Goal: Browse casually: Explore the website without a specific task or goal

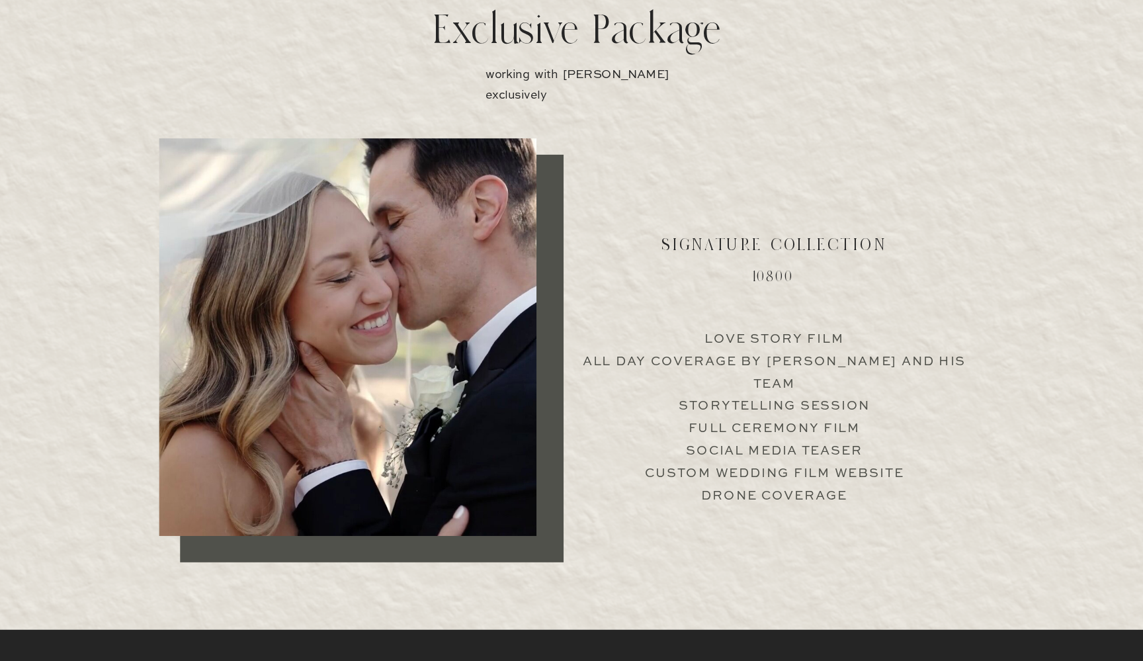
scroll to position [2536, 0]
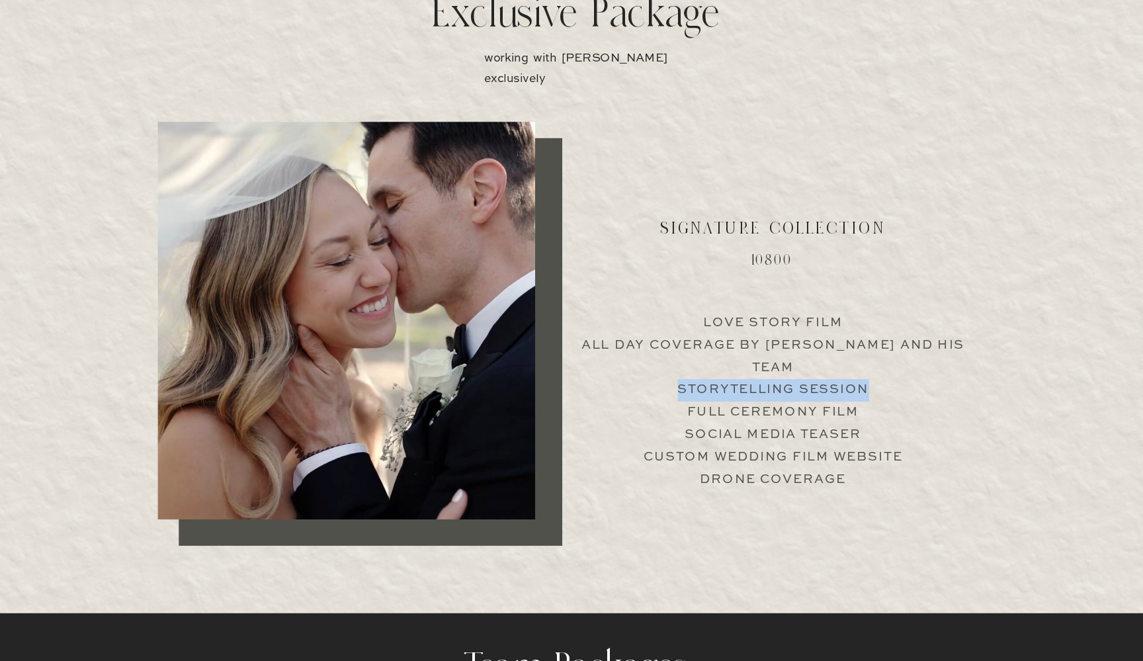
drag, startPoint x: 580, startPoint y: 310, endPoint x: 748, endPoint y: 304, distance: 167.5
click at [748, 363] on p "Love Story Film All Day Coverage by [PERSON_NAME] and his team Storytelling Ses…" at bounding box center [740, 426] width 328 height 127
click at [749, 363] on p "Love Story Film All Day Coverage by [PERSON_NAME] and his team Storytelling Ses…" at bounding box center [740, 426] width 328 height 127
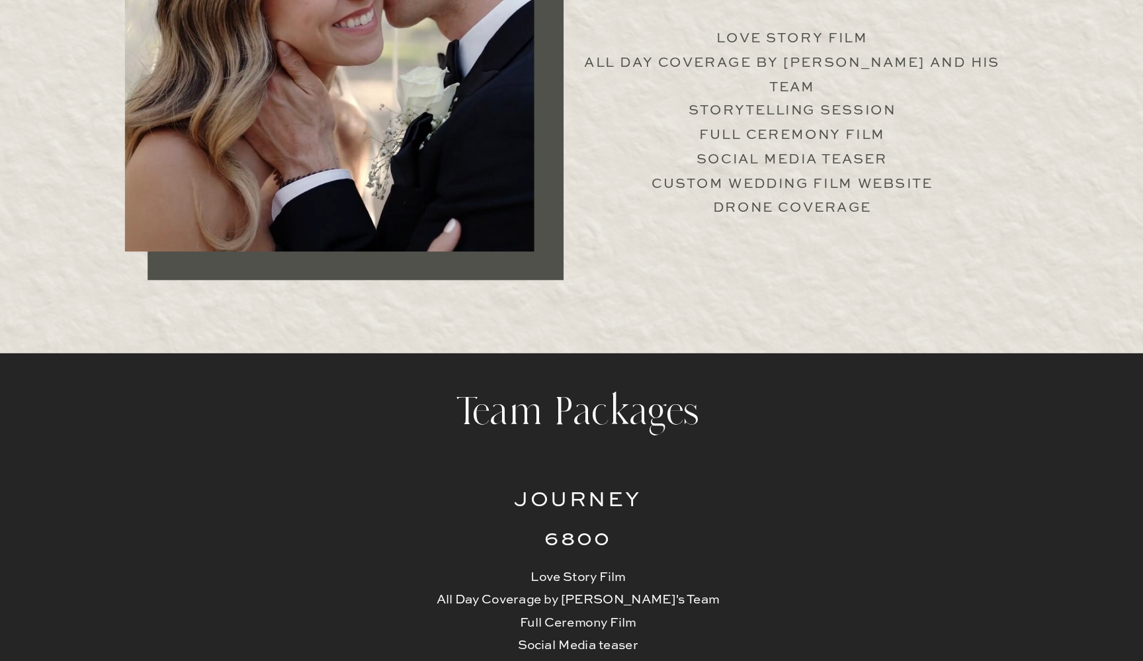
scroll to position [2852, 0]
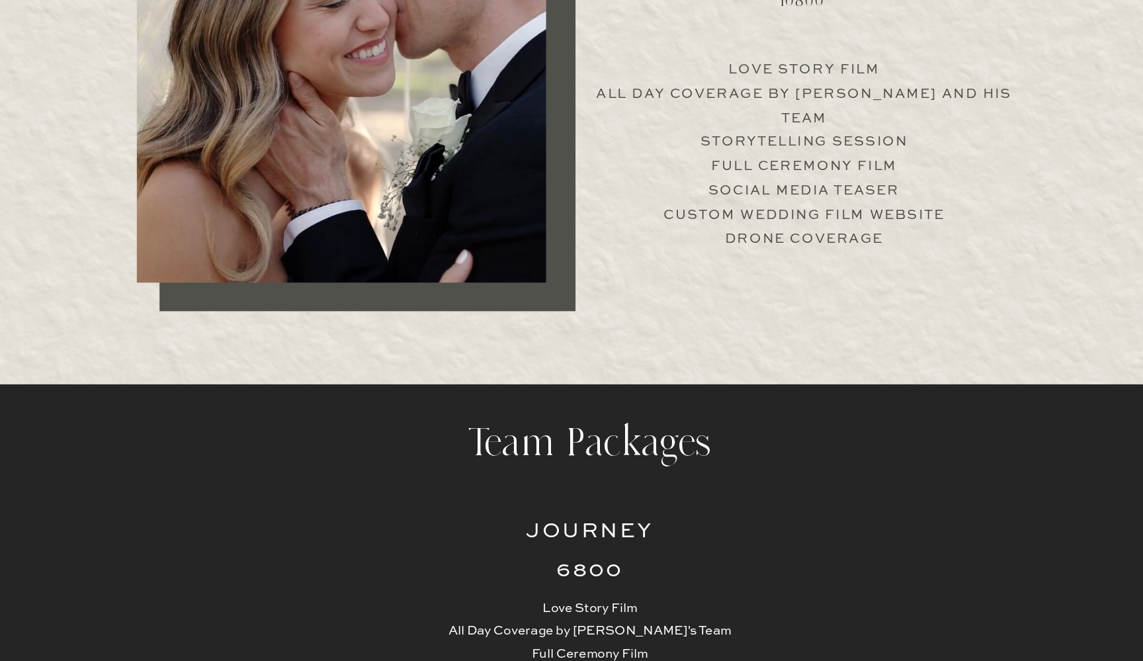
click at [451, 242] on div at bounding box center [397, 73] width 328 height 348
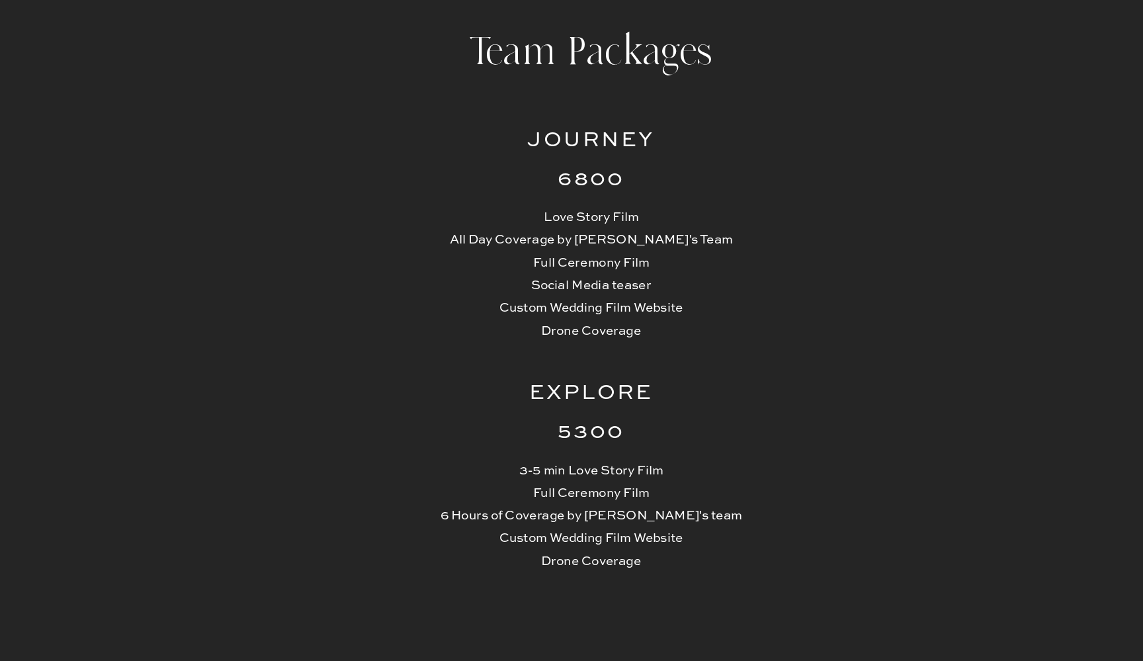
scroll to position [3026, 0]
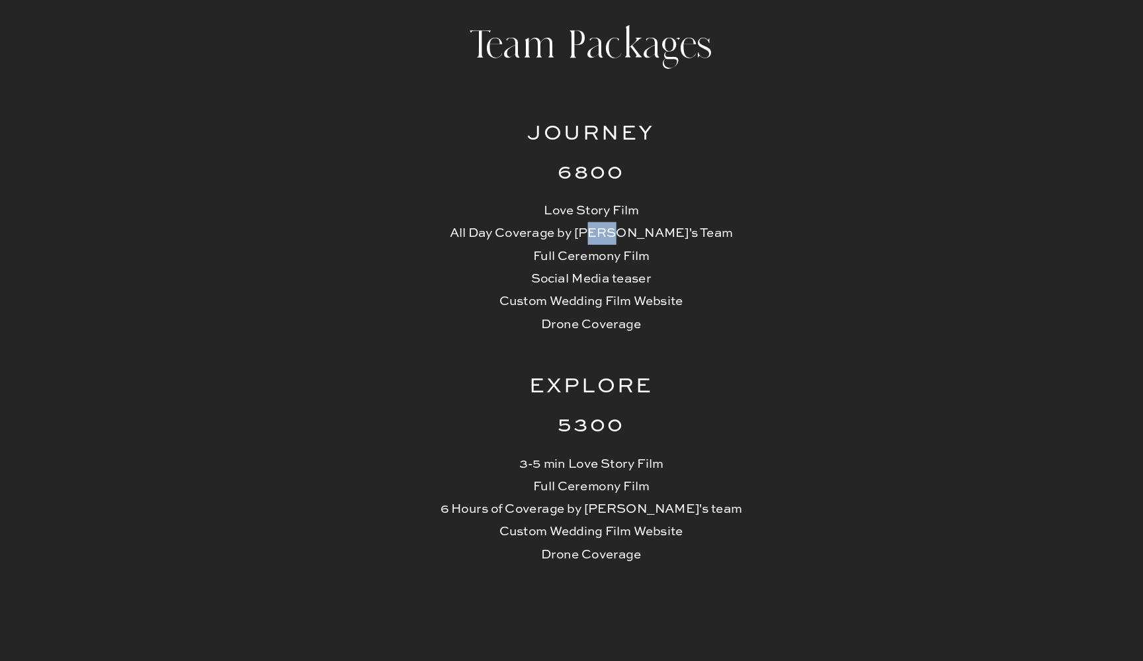
drag, startPoint x: 492, startPoint y: 185, endPoint x: 511, endPoint y: 184, distance: 19.9
click at [511, 298] on p "Love Story Film All Day Coverage by [PERSON_NAME]'s Team Full Ceremony Film Soc…" at bounding box center [572, 351] width 250 height 107
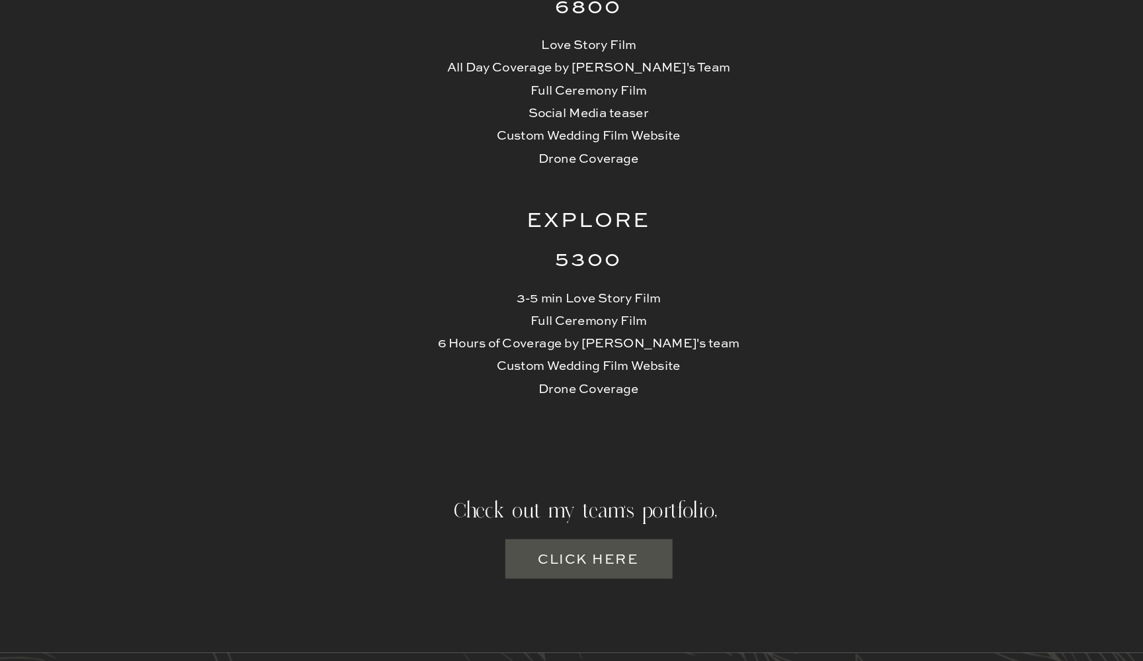
scroll to position [3166, 0]
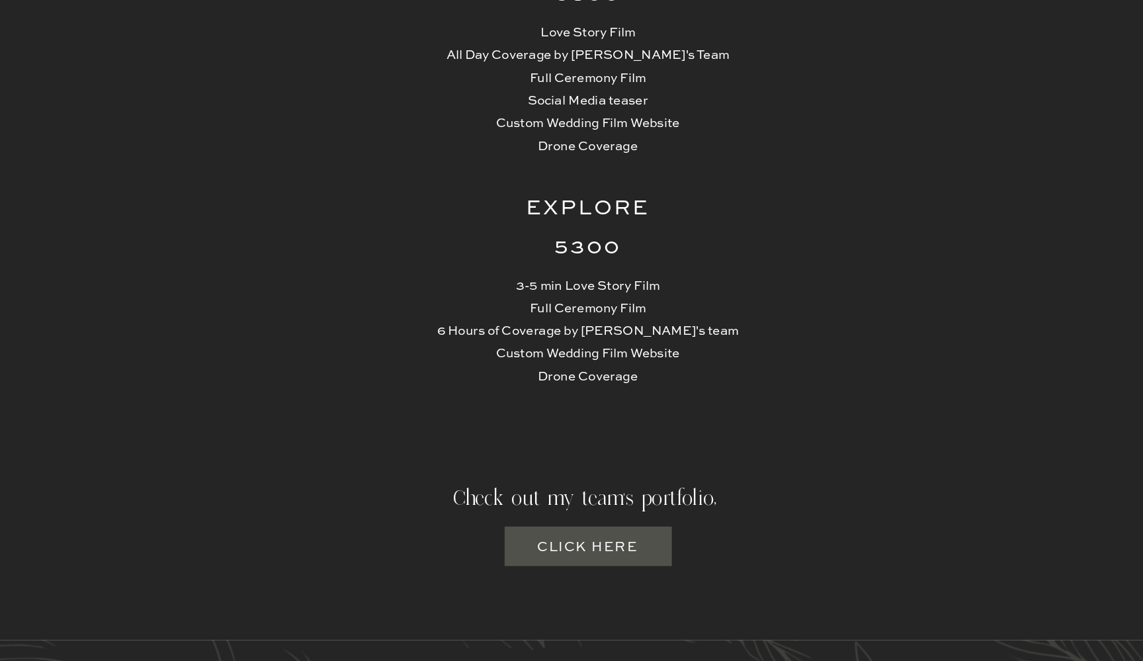
click at [532, 562] on h3 "Click here" at bounding box center [572, 570] width 81 height 17
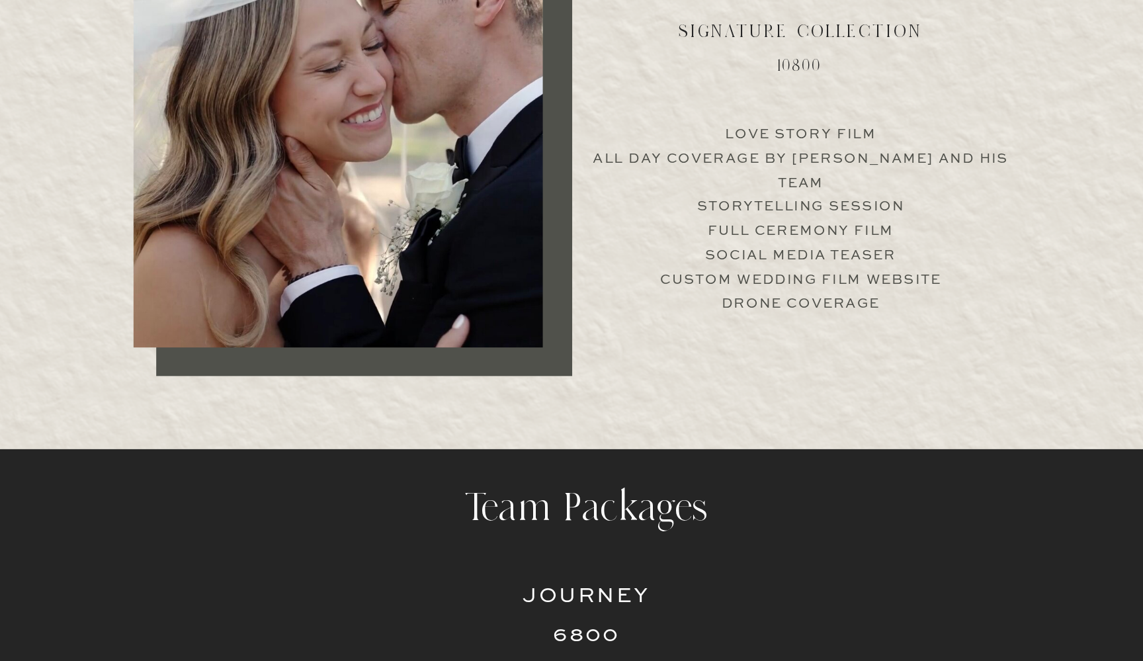
scroll to position [2681, 0]
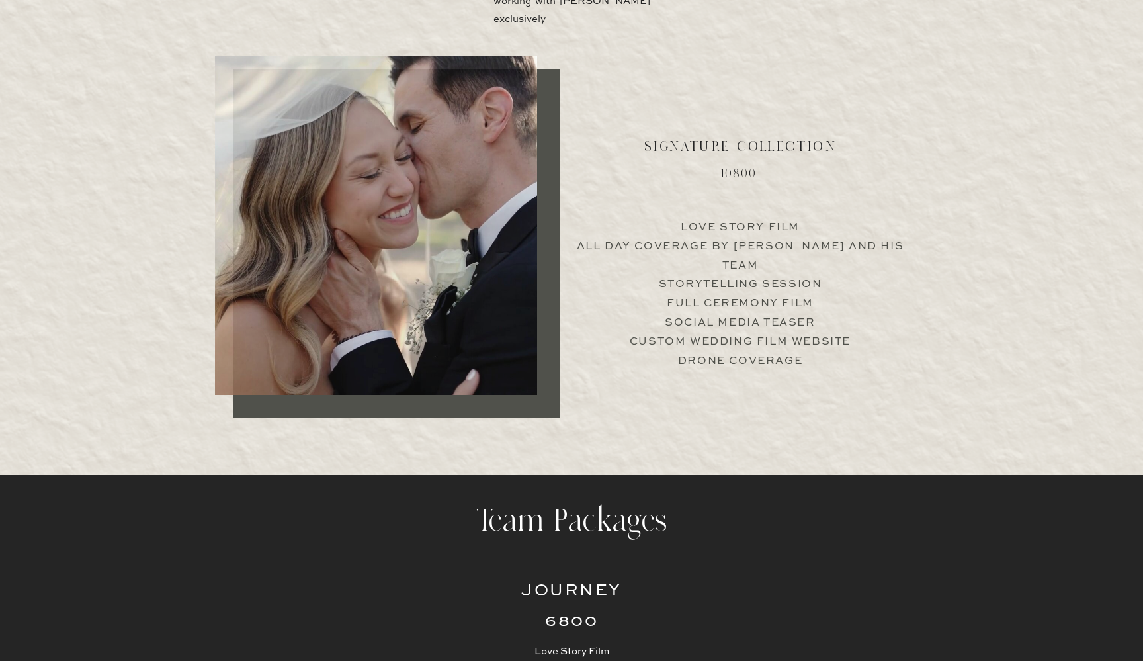
scroll to position [2681, 0]
